Goal: Task Accomplishment & Management: Manage account settings

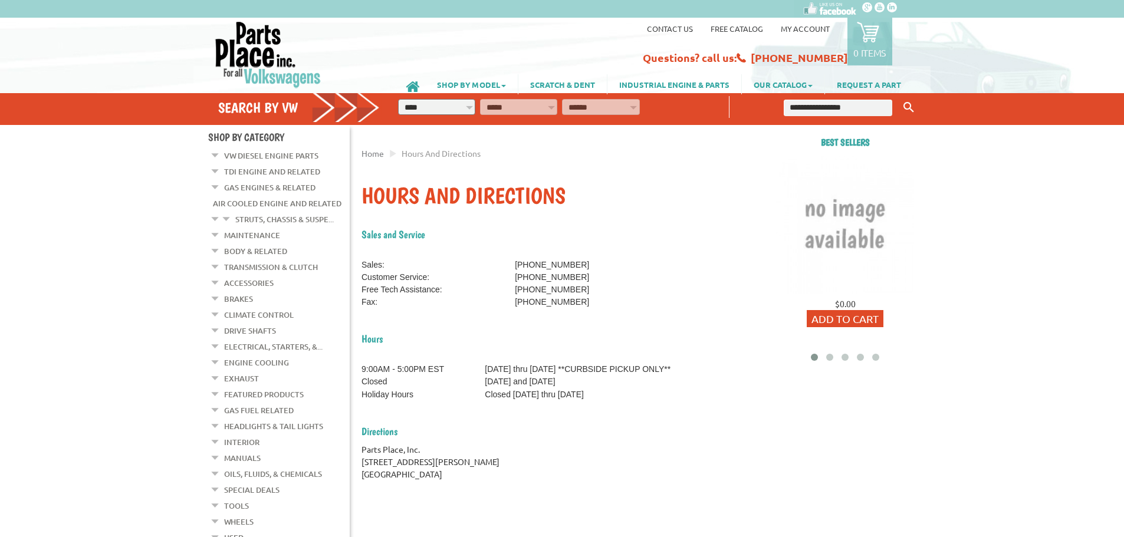
click at [796, 29] on link "My Account" at bounding box center [805, 29] width 49 height 10
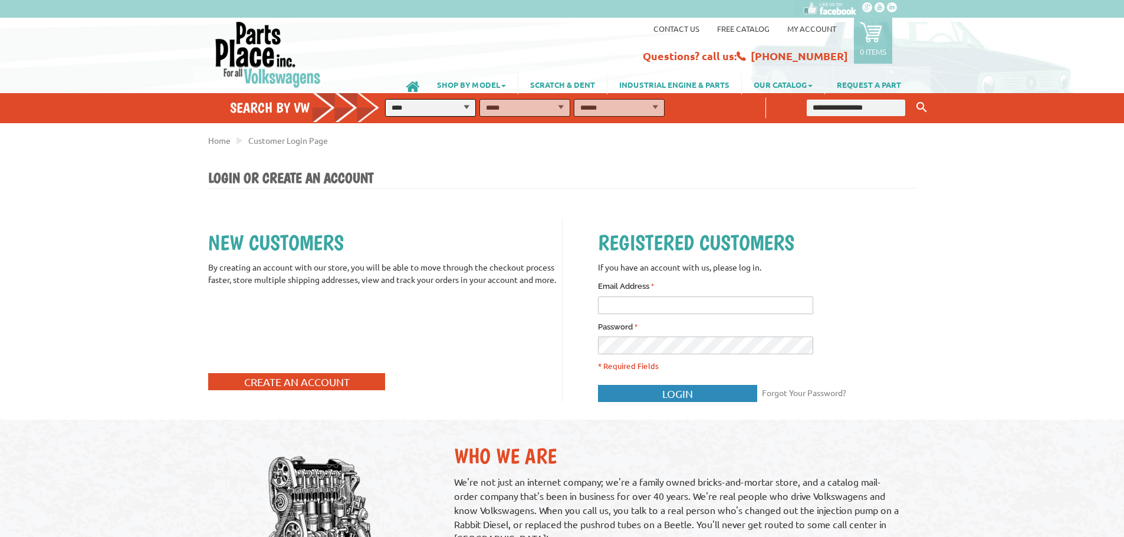
type input "**********"
click at [656, 392] on button "Login" at bounding box center [677, 393] width 159 height 17
